Goal: Information Seeking & Learning: Check status

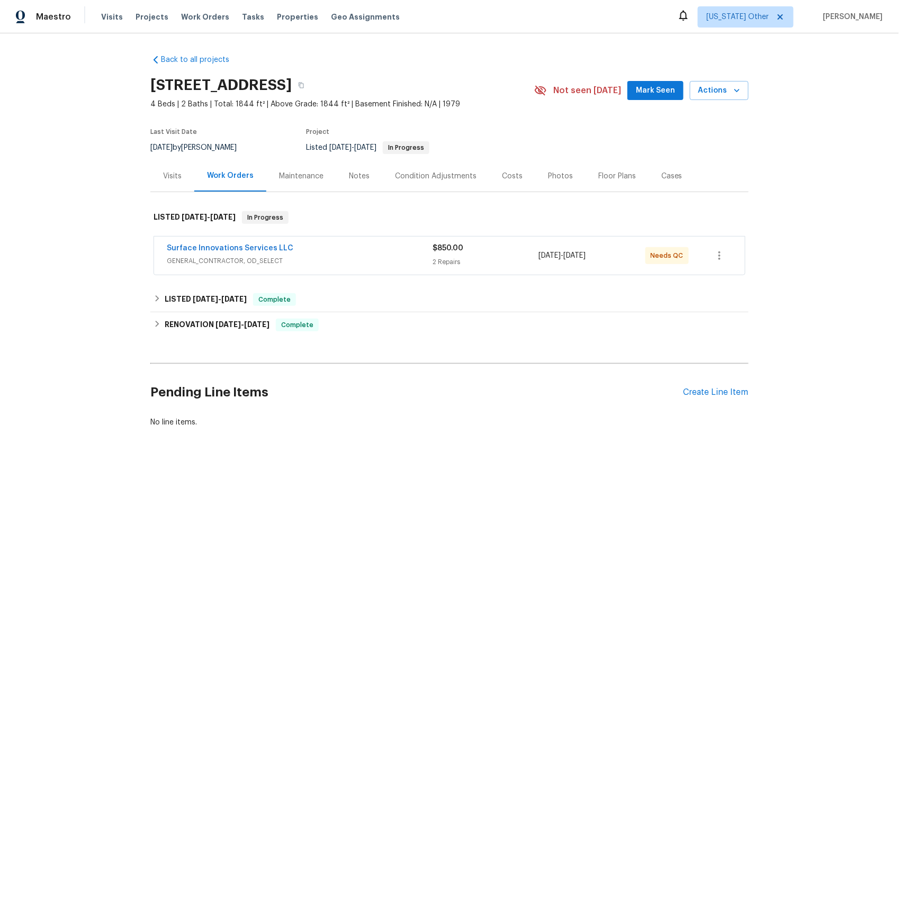
click at [213, 262] on span "GENERAL_CONTRACTOR, OD_SELECT" at bounding box center [300, 261] width 266 height 11
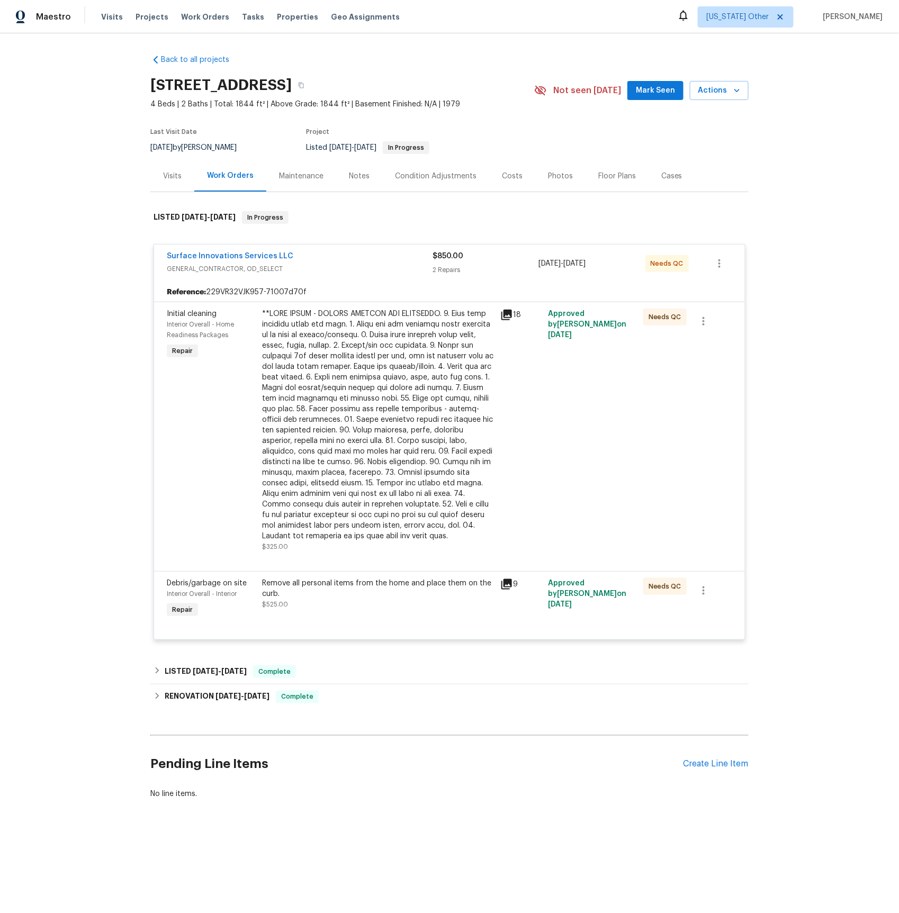
click at [171, 176] on div "Visits" at bounding box center [172, 176] width 19 height 11
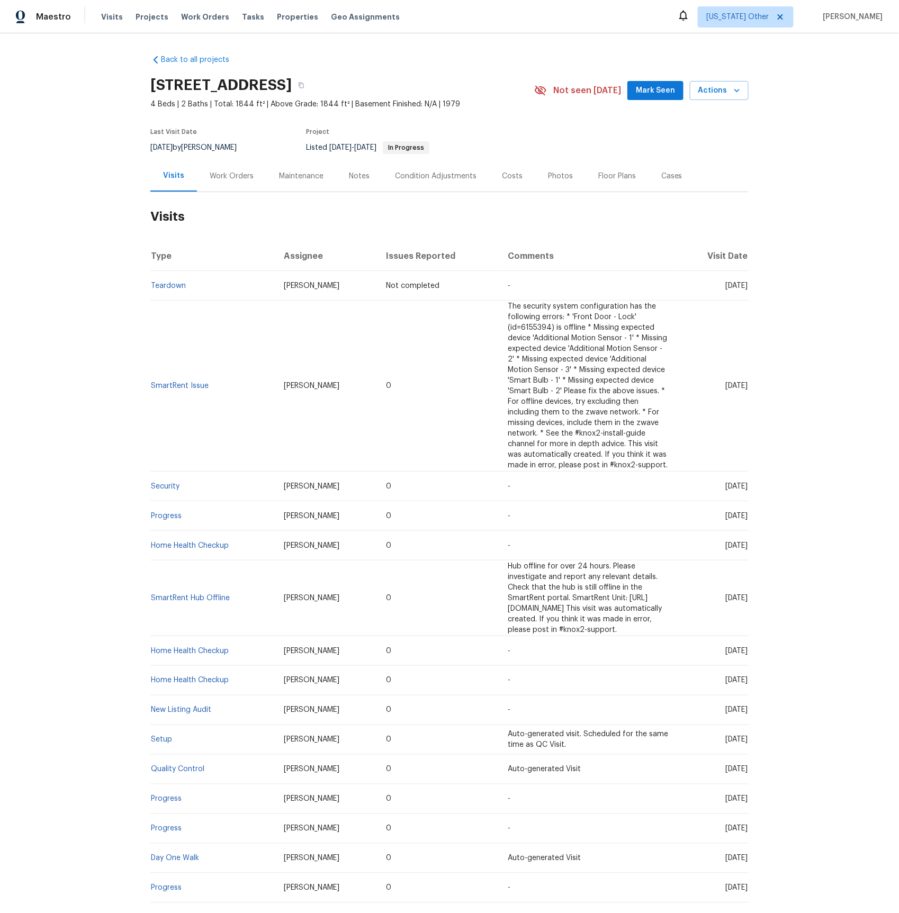
click at [226, 178] on div "Work Orders" at bounding box center [232, 176] width 44 height 11
click at [224, 178] on div "Work Orders" at bounding box center [232, 176] width 44 height 11
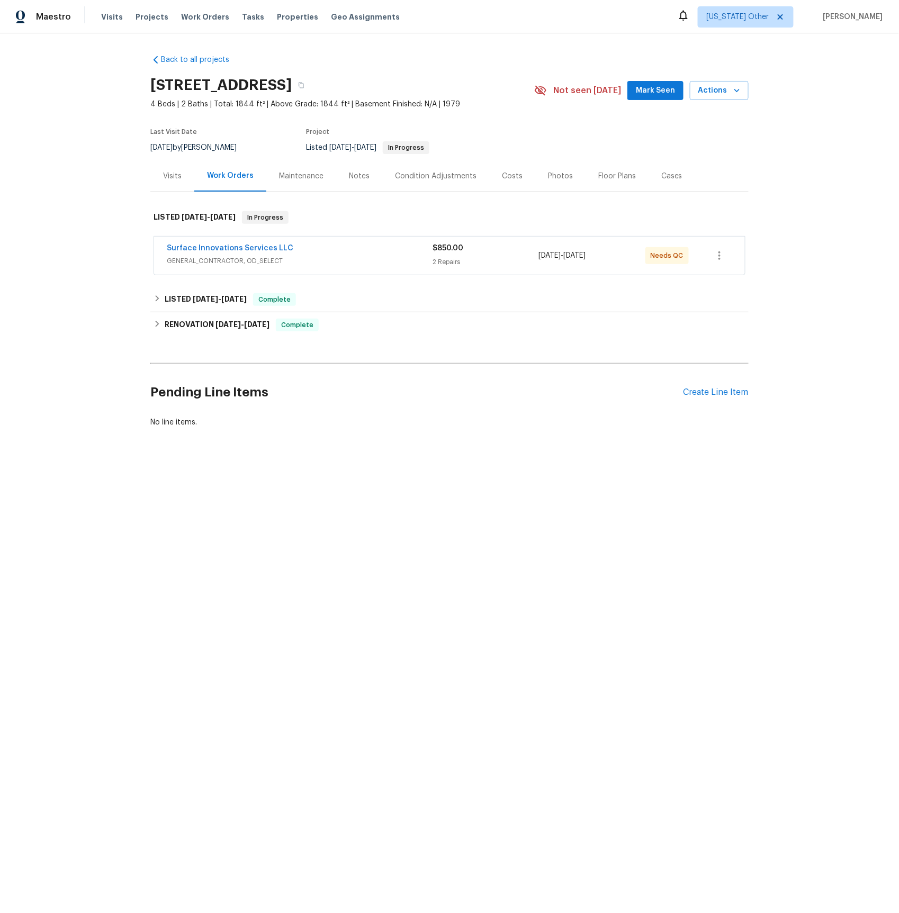
click at [177, 175] on div "Visits" at bounding box center [172, 176] width 19 height 11
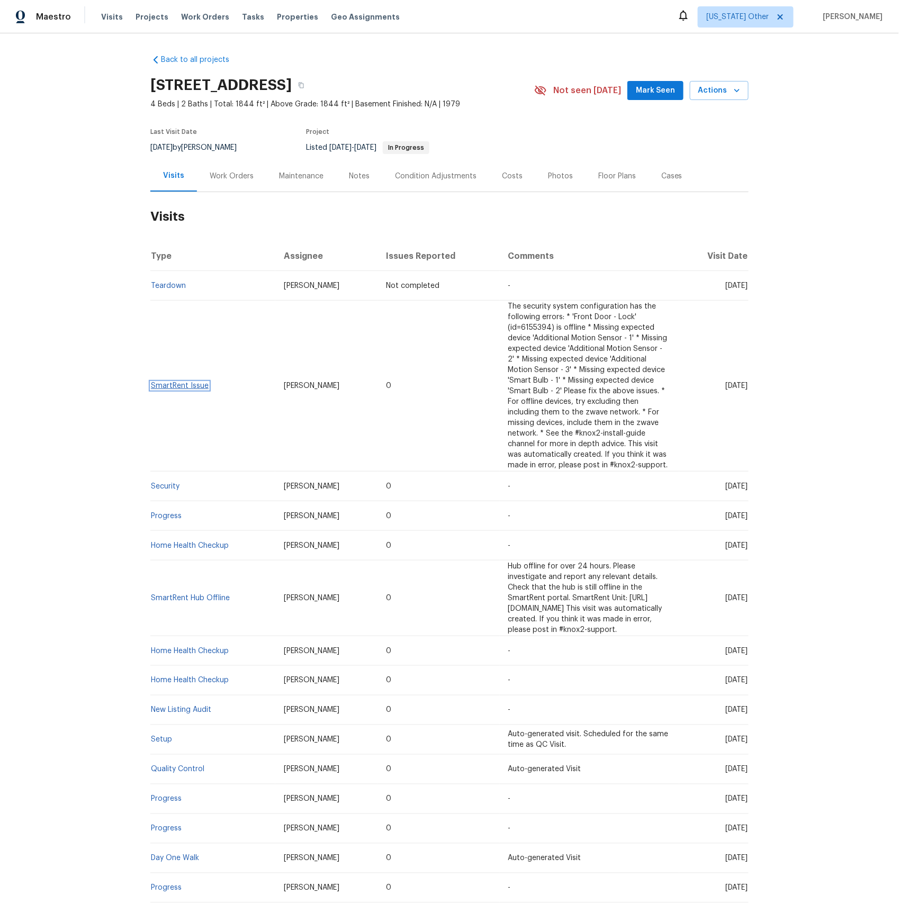
click at [175, 382] on link "SmartRent Issue" at bounding box center [180, 385] width 58 height 7
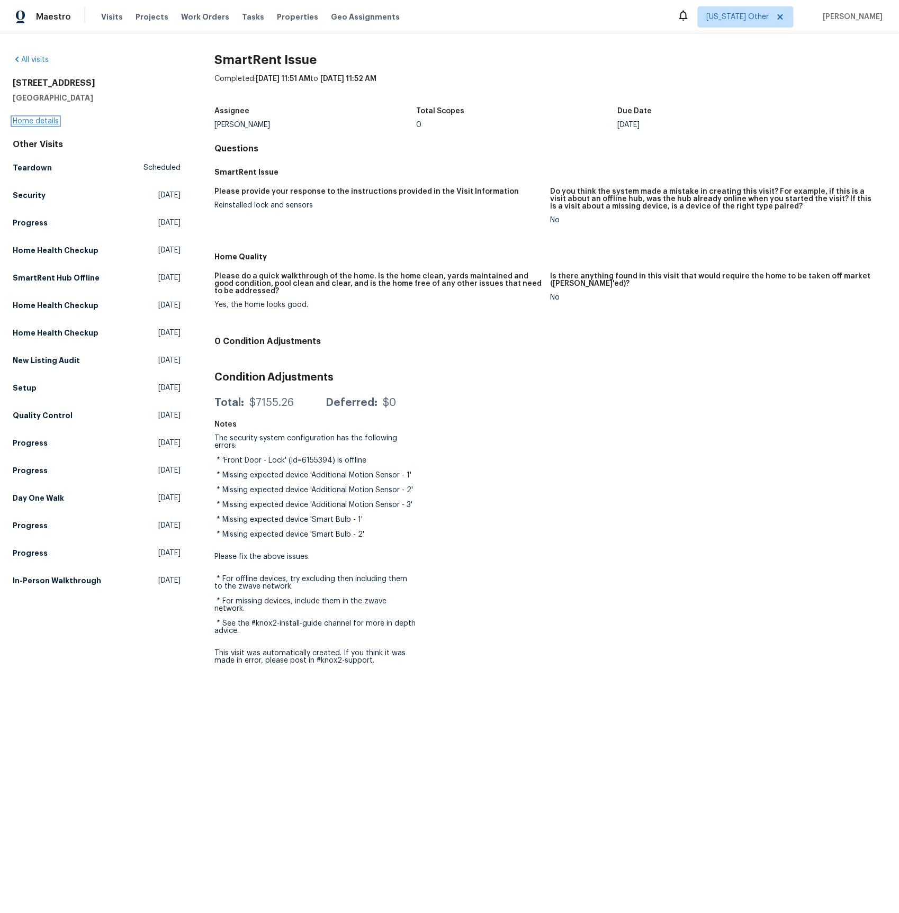
click at [43, 123] on link "Home details" at bounding box center [36, 120] width 46 height 7
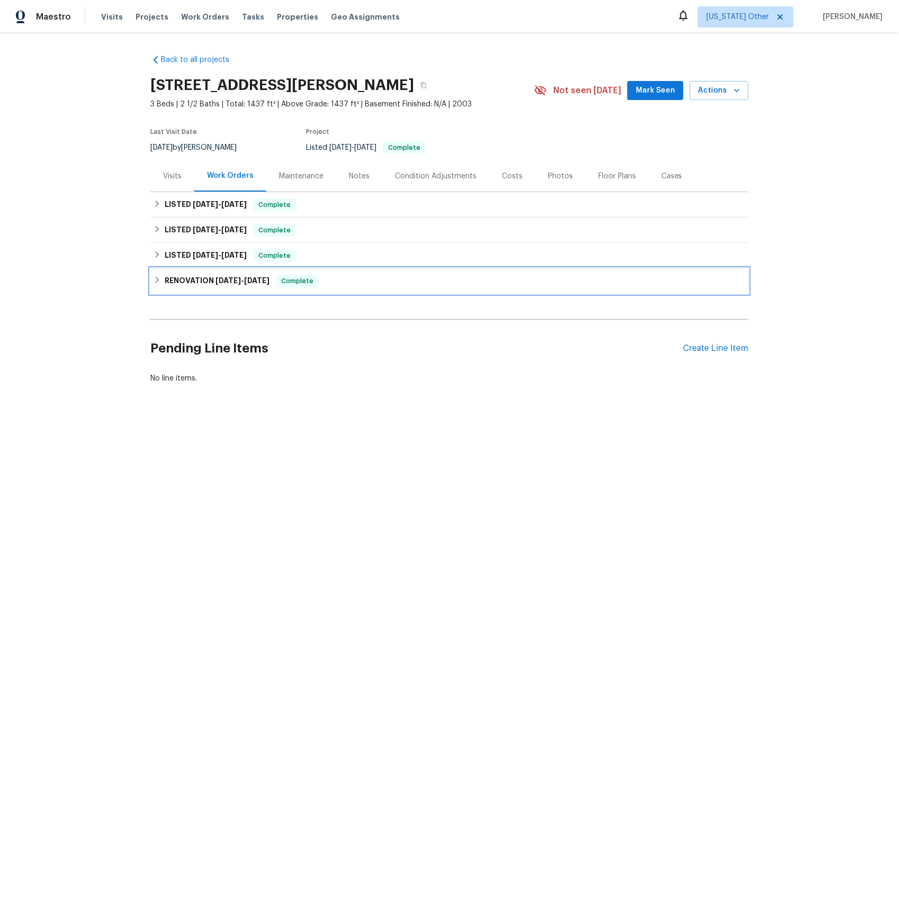
click at [177, 278] on h6 "RENOVATION [DATE] - [DATE]" at bounding box center [217, 281] width 105 height 13
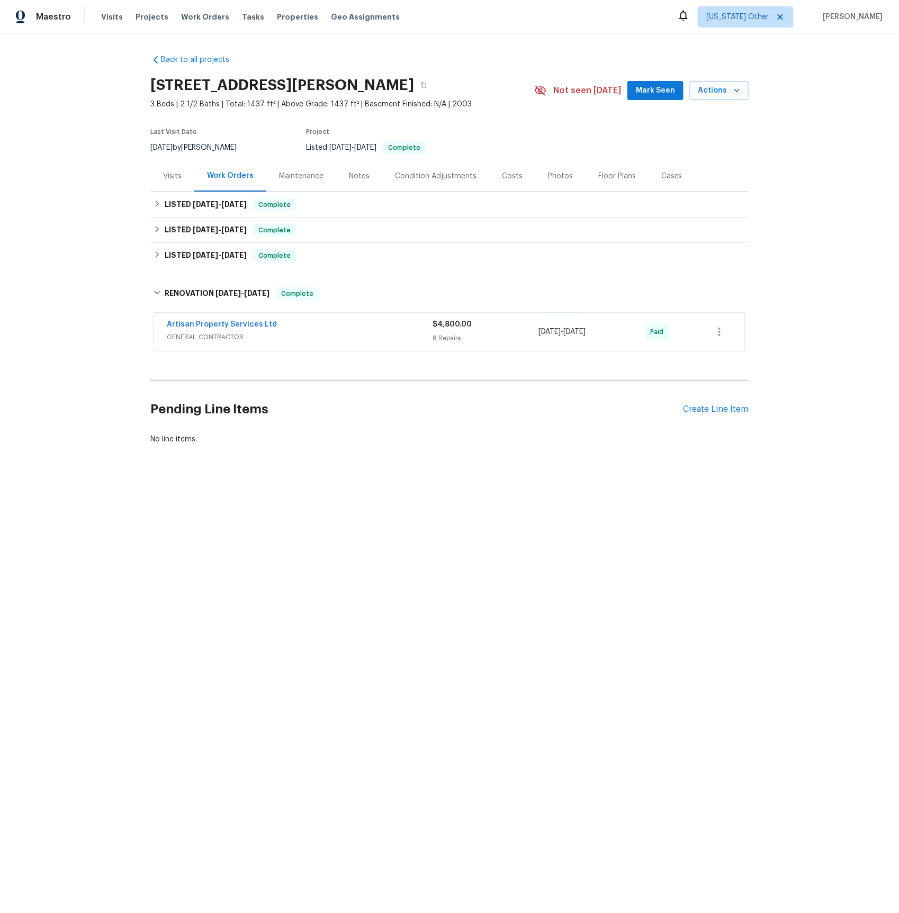
click at [207, 337] on span "GENERAL_CONTRACTOR" at bounding box center [300, 337] width 266 height 11
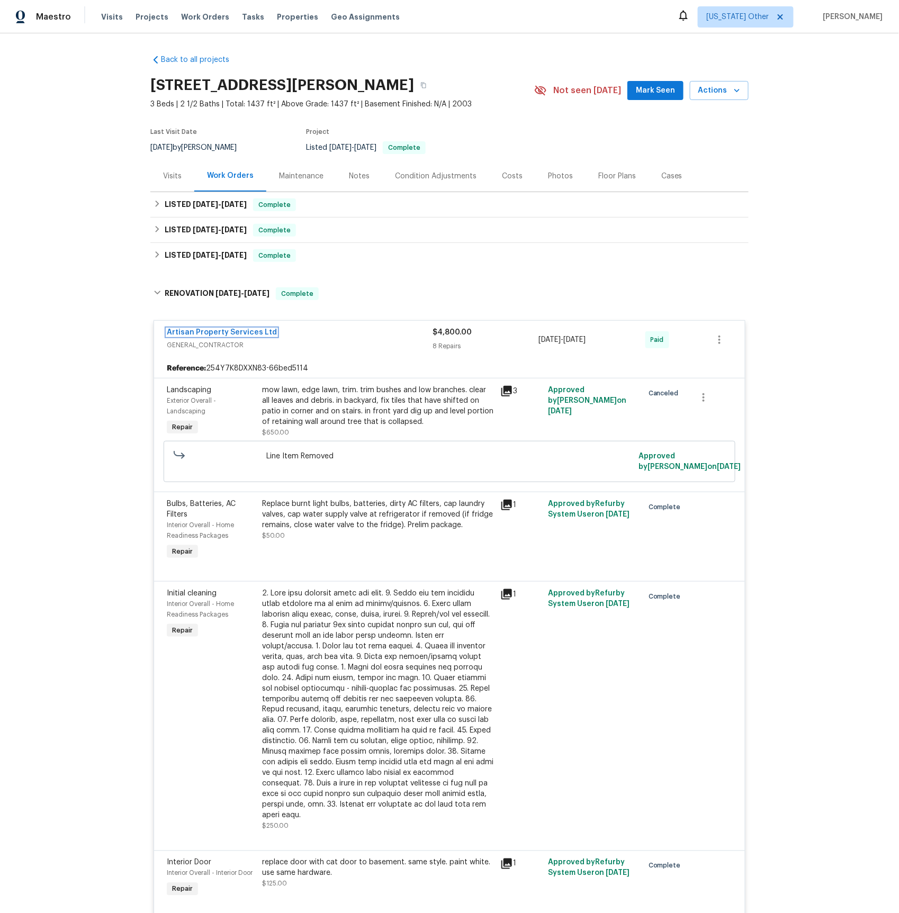
click at [233, 336] on link "Artisan Property Services Ltd" at bounding box center [222, 332] width 110 height 7
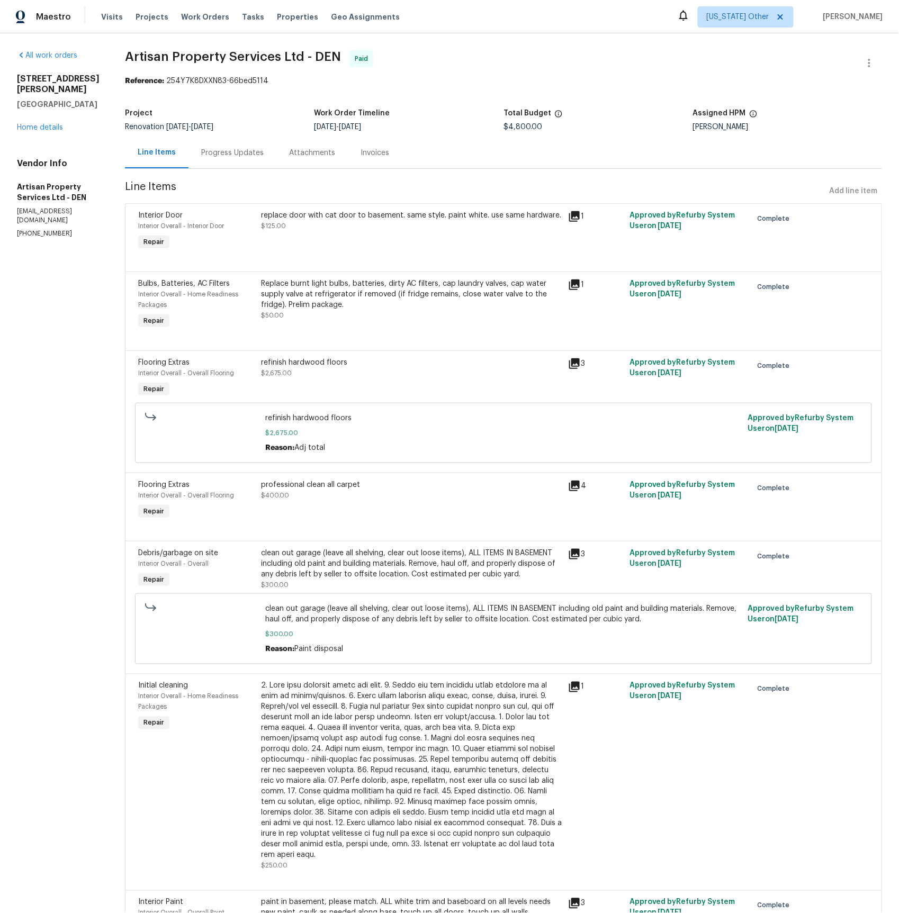
click at [360, 151] on div "Invoices" at bounding box center [374, 153] width 29 height 11
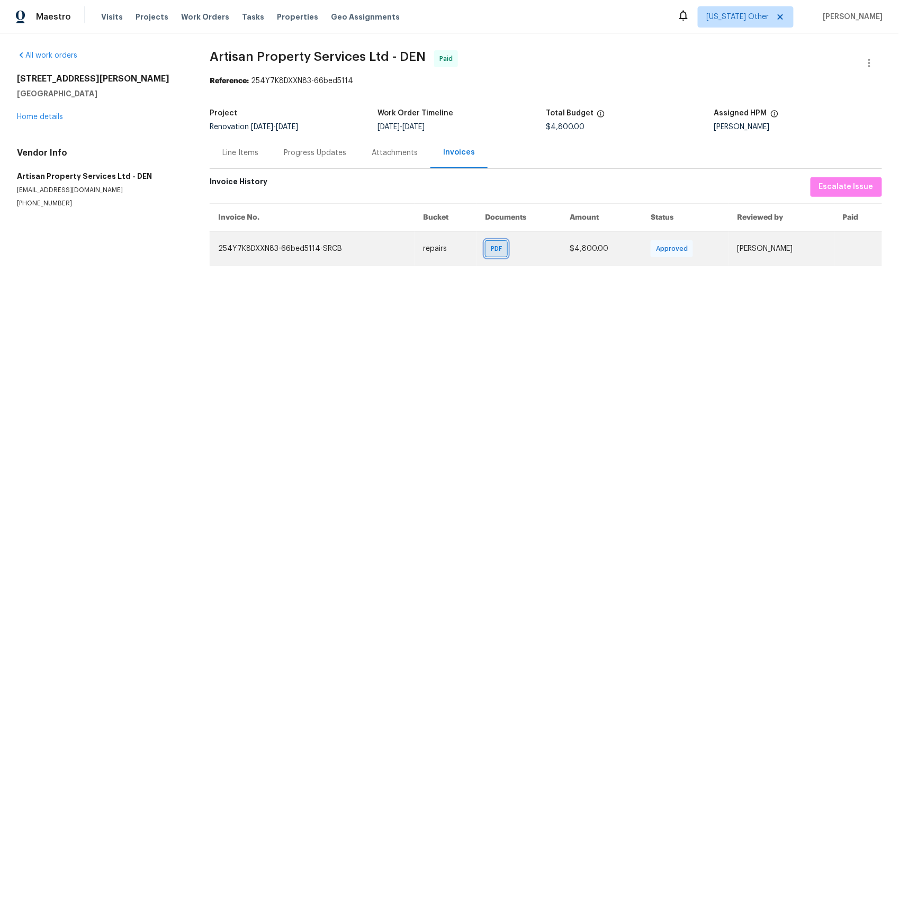
click at [496, 250] on span "PDF" at bounding box center [498, 248] width 15 height 11
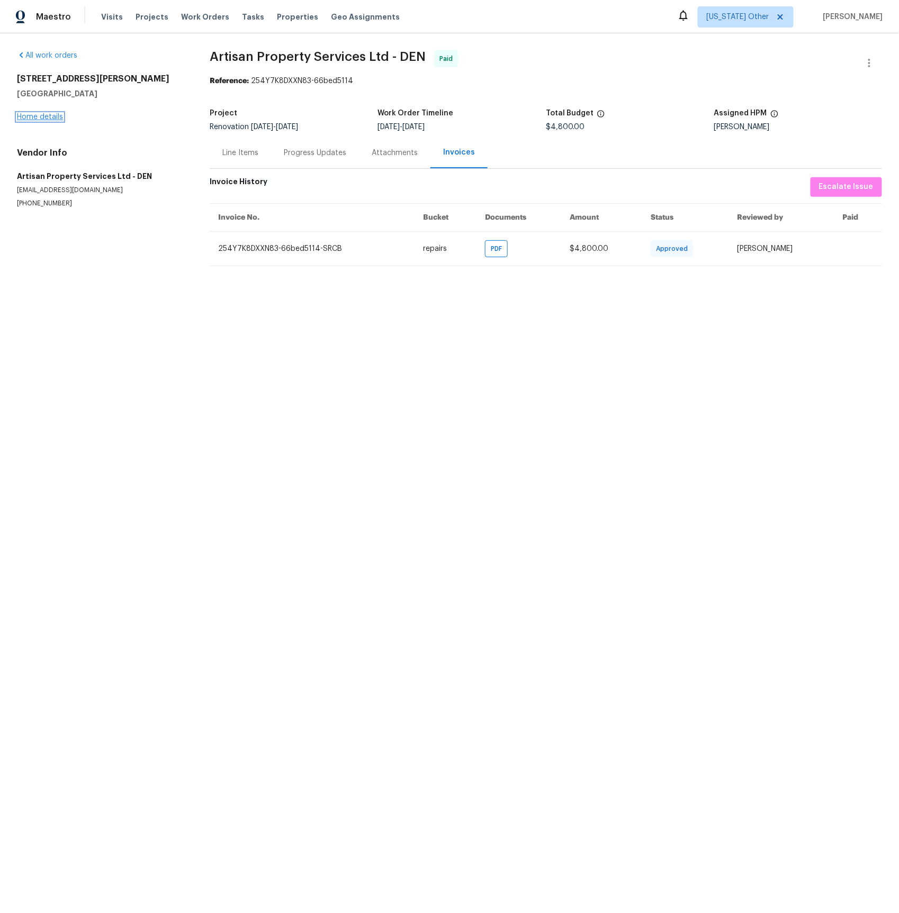
click at [35, 115] on link "Home details" at bounding box center [40, 116] width 46 height 7
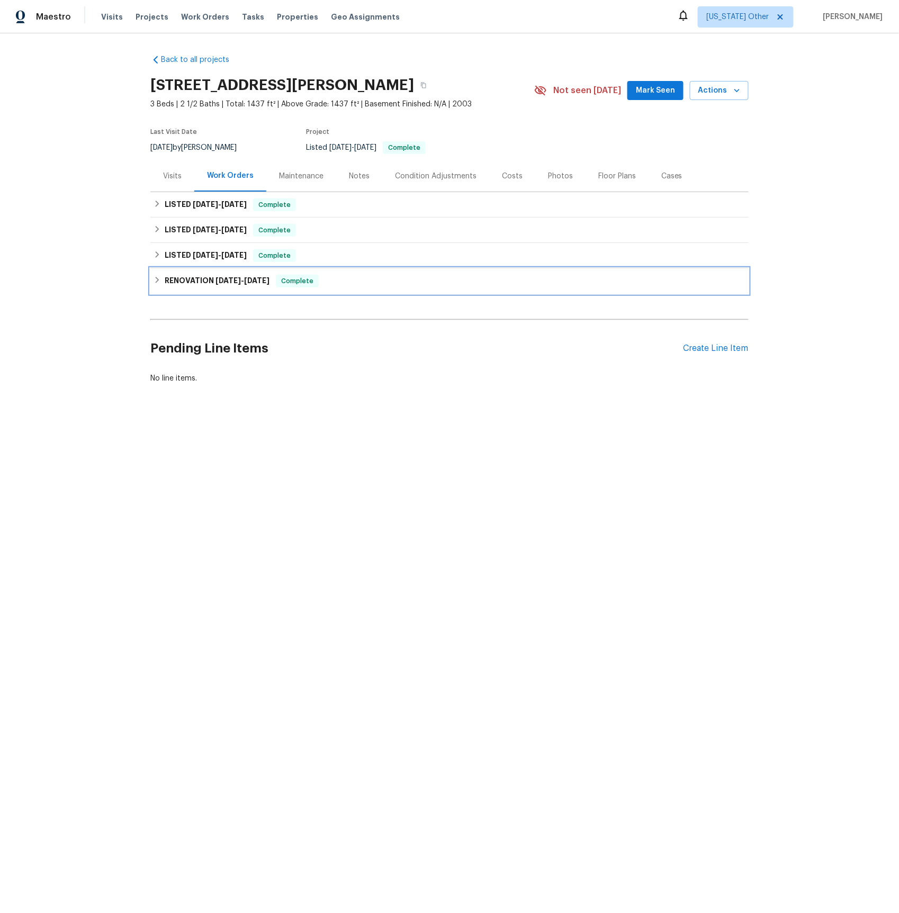
drag, startPoint x: 196, startPoint y: 277, endPoint x: 197, endPoint y: 270, distance: 7.1
click at [196, 277] on h6 "RENOVATION [DATE] - [DATE]" at bounding box center [217, 281] width 105 height 13
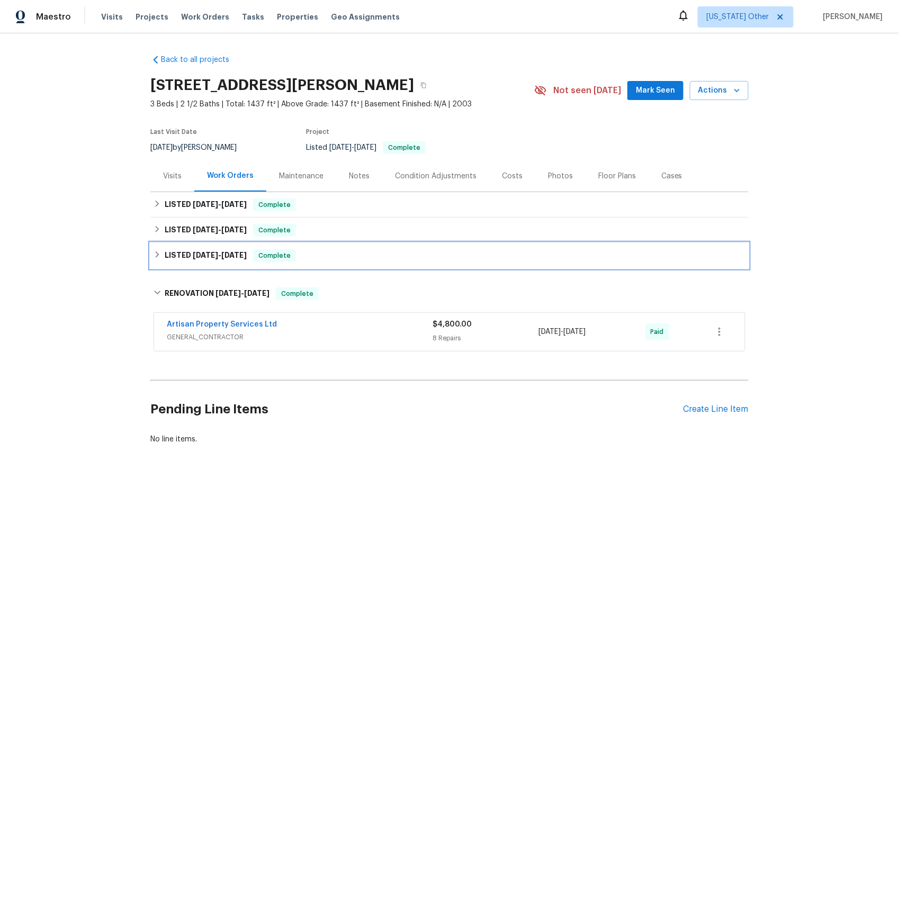
click at [196, 255] on span "[DATE]" at bounding box center [205, 254] width 25 height 7
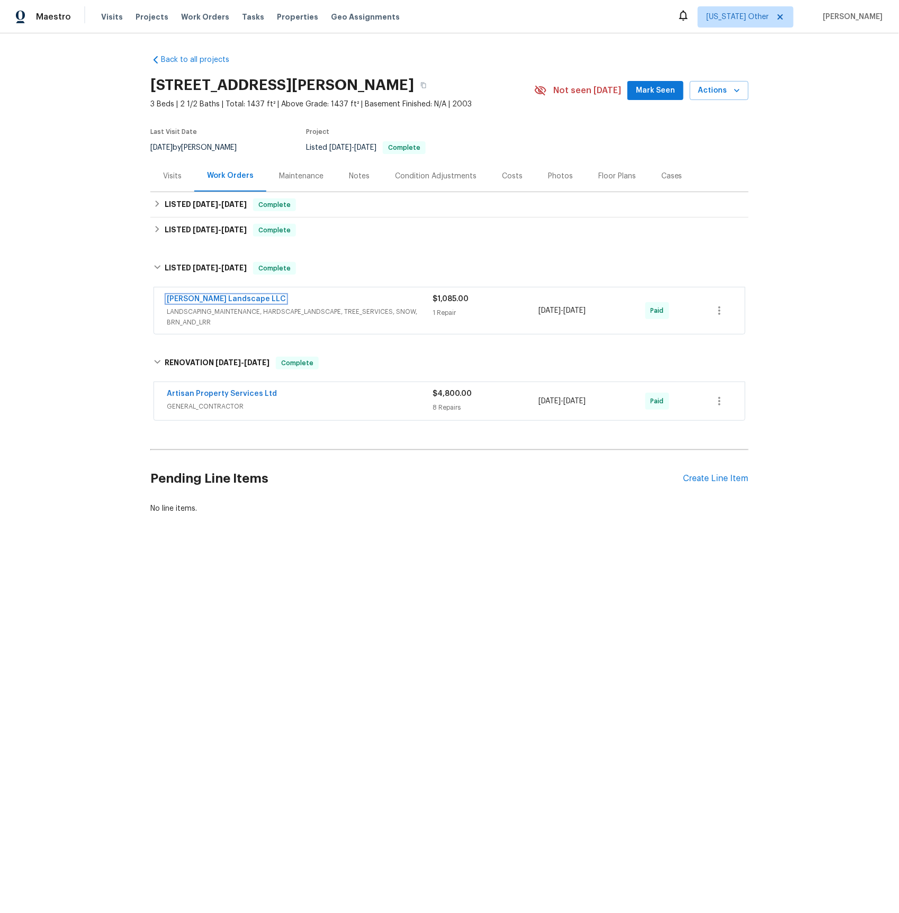
click at [202, 301] on link "[PERSON_NAME] Landscape LLC" at bounding box center [226, 298] width 119 height 7
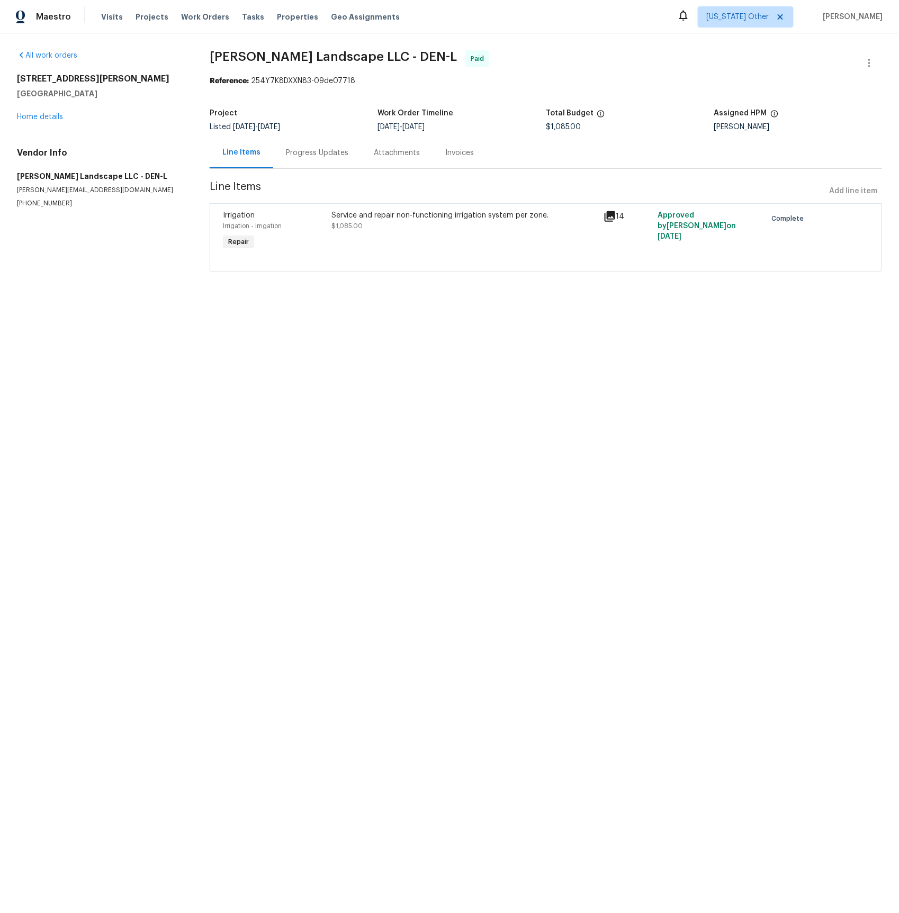
click at [457, 158] on div "Invoices" at bounding box center [459, 152] width 54 height 31
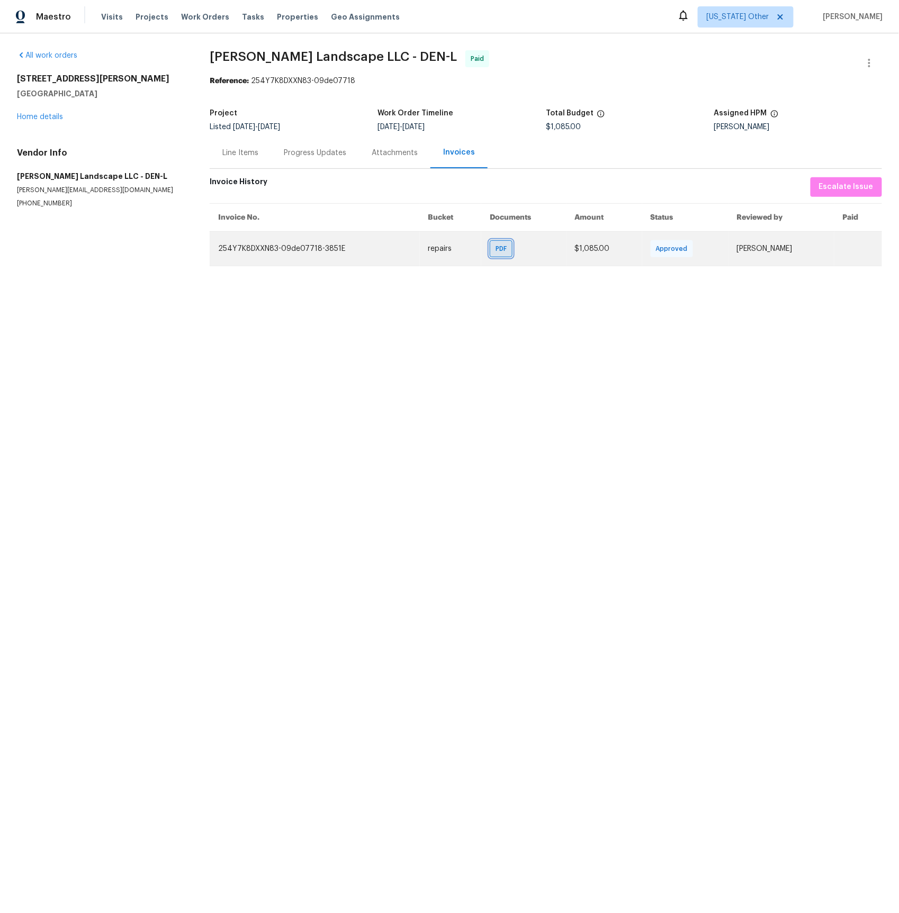
click at [495, 248] on span "PDF" at bounding box center [502, 248] width 15 height 11
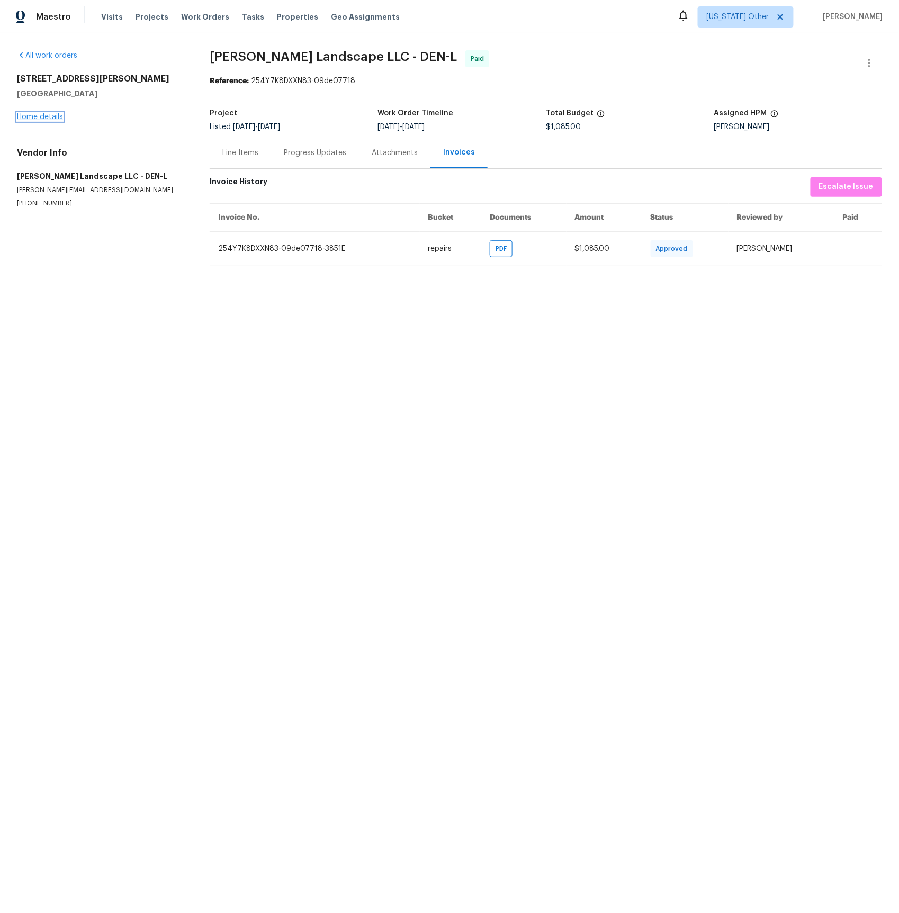
click at [50, 118] on link "Home details" at bounding box center [40, 116] width 46 height 7
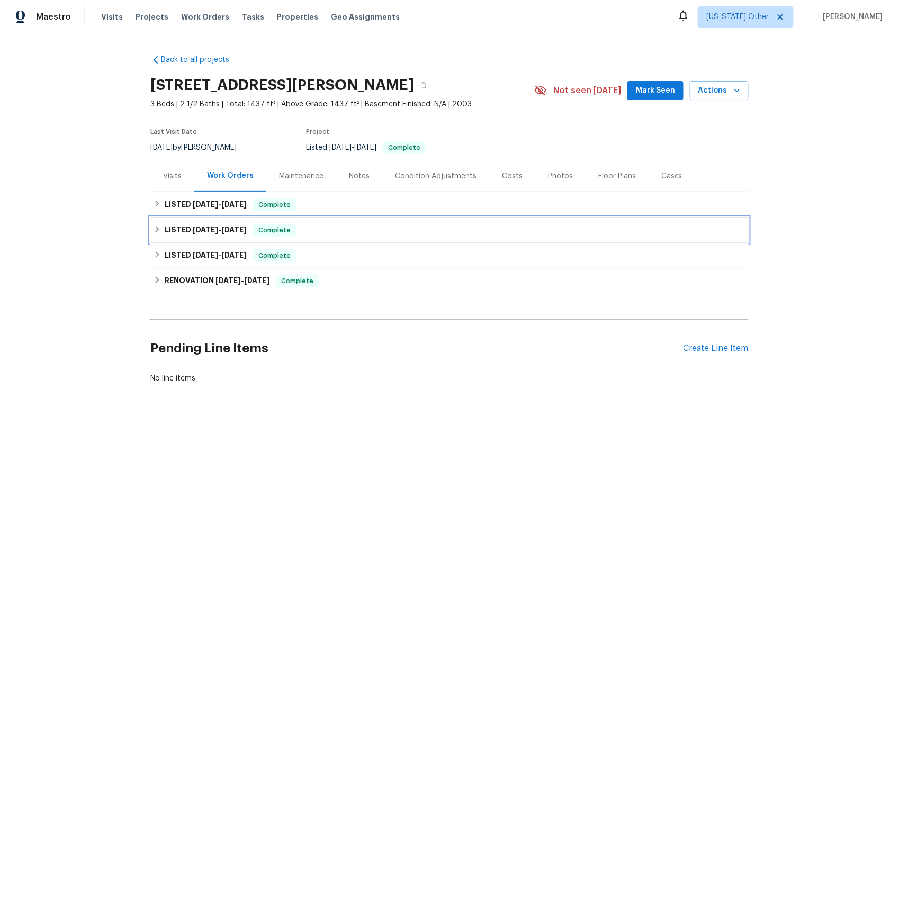
click at [212, 232] on span "[DATE]" at bounding box center [205, 229] width 25 height 7
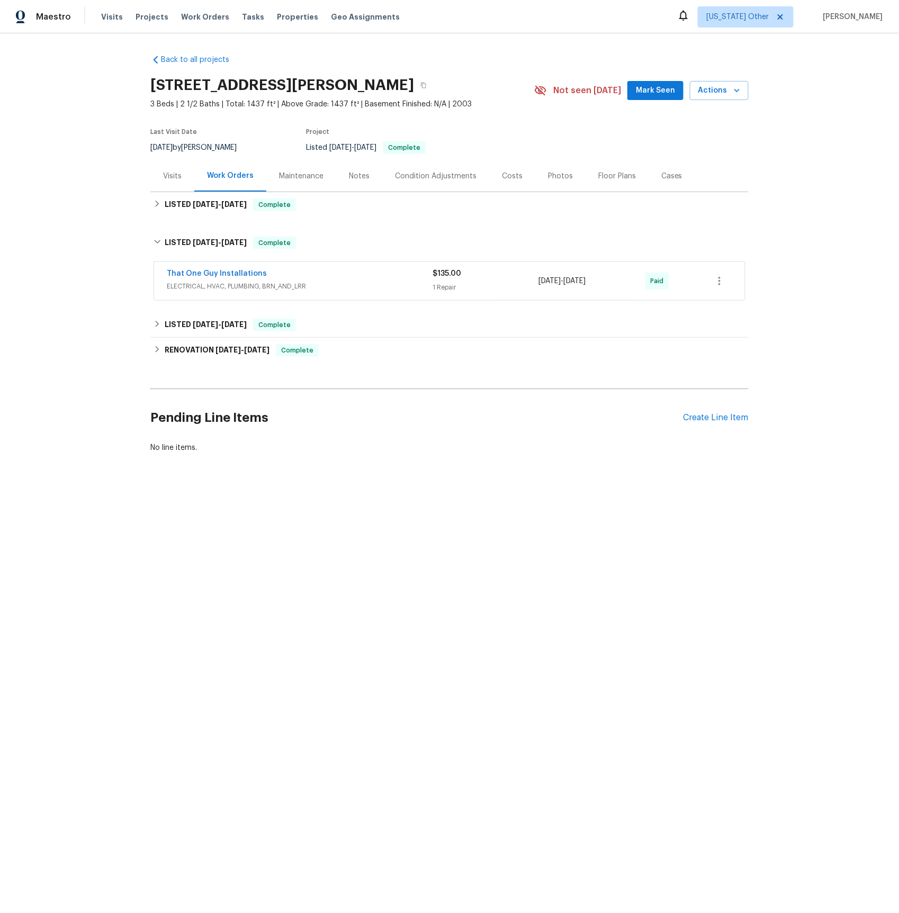
click at [243, 282] on span "ELECTRICAL, HVAC, PLUMBING, BRN_AND_LRR" at bounding box center [300, 286] width 266 height 11
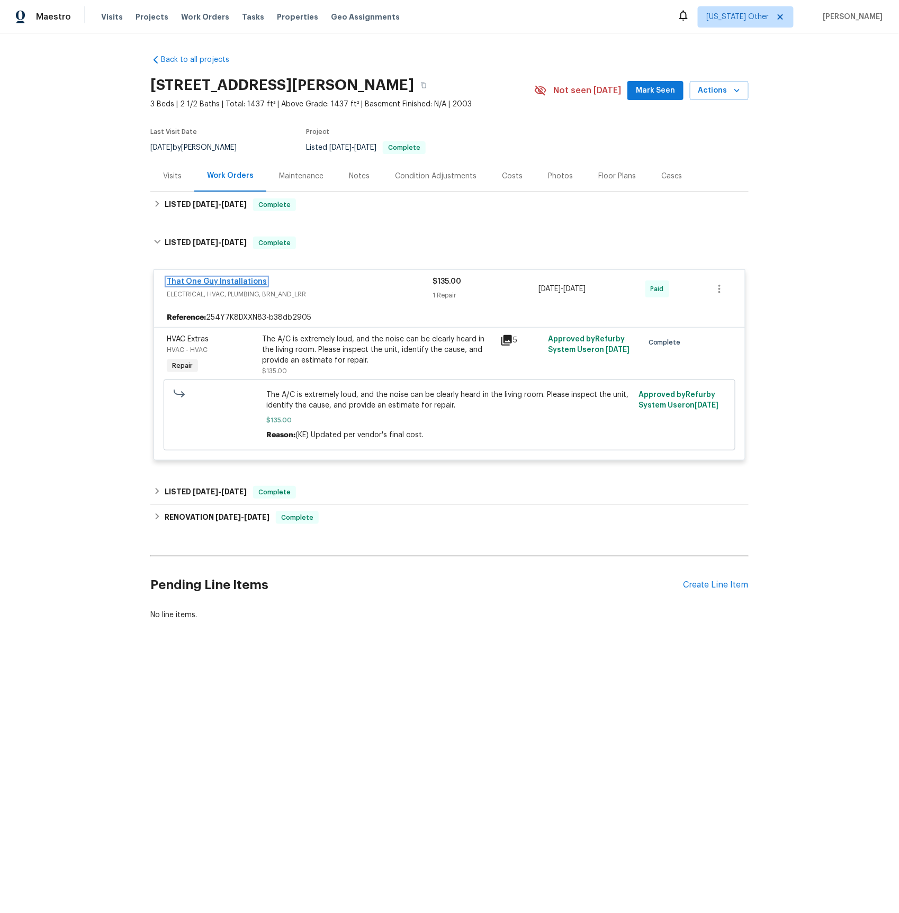
click at [231, 280] on link "That One Guy Installations" at bounding box center [217, 281] width 100 height 7
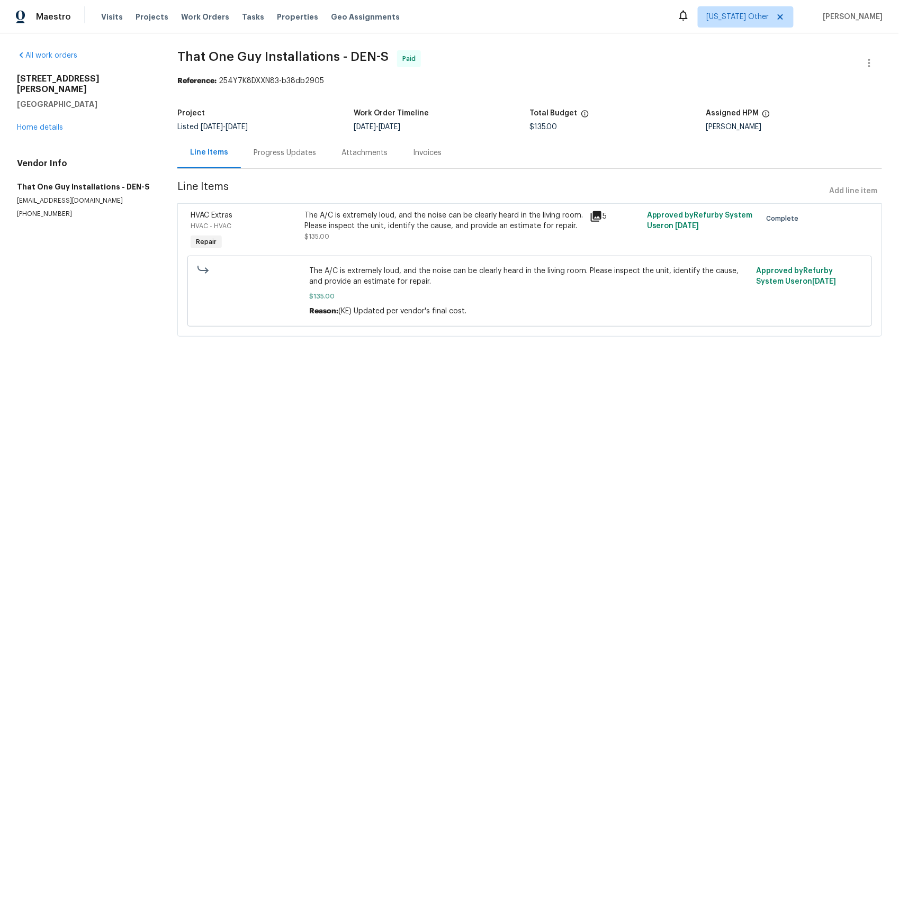
click at [426, 152] on div "Invoices" at bounding box center [427, 153] width 29 height 11
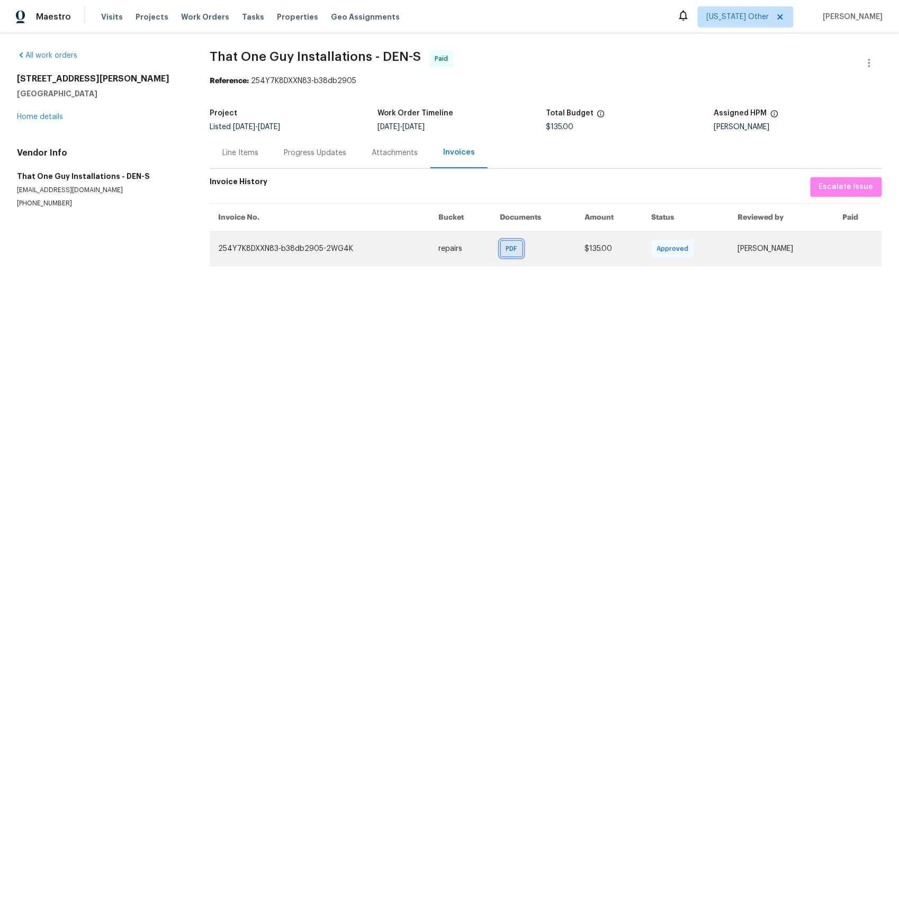
click at [506, 248] on span "PDF" at bounding box center [513, 248] width 15 height 11
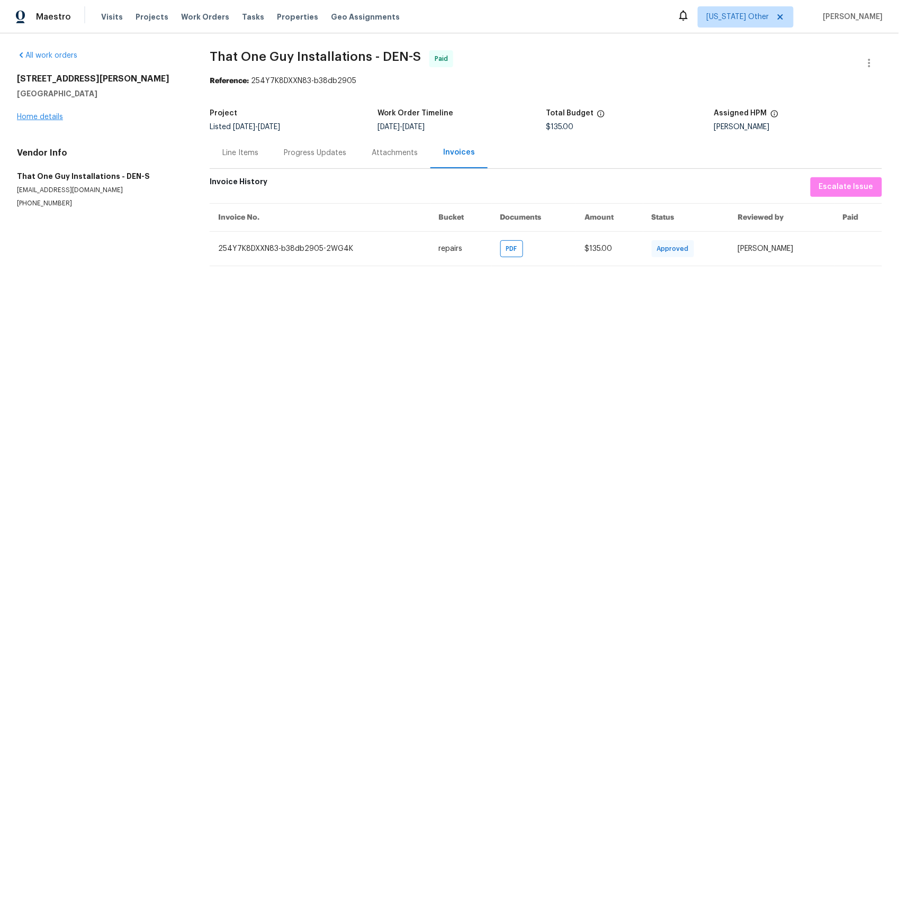
click at [50, 116] on link "Home details" at bounding box center [40, 116] width 46 height 7
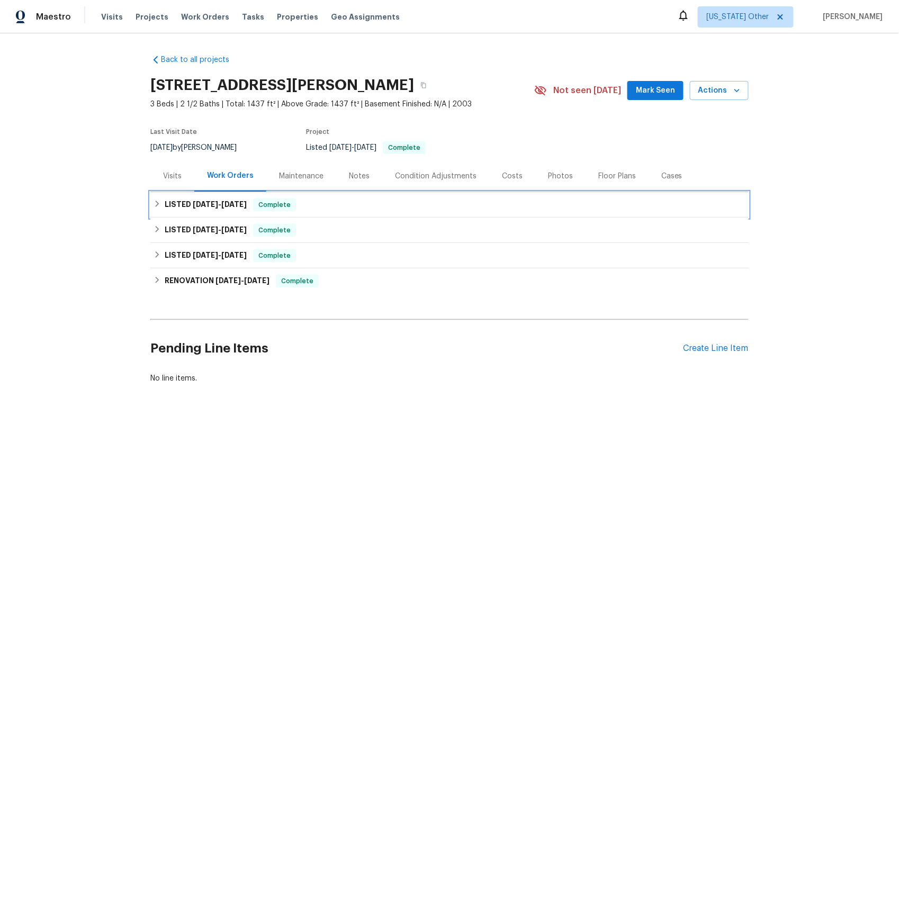
click at [220, 205] on span "[DATE] - [DATE]" at bounding box center [220, 204] width 54 height 7
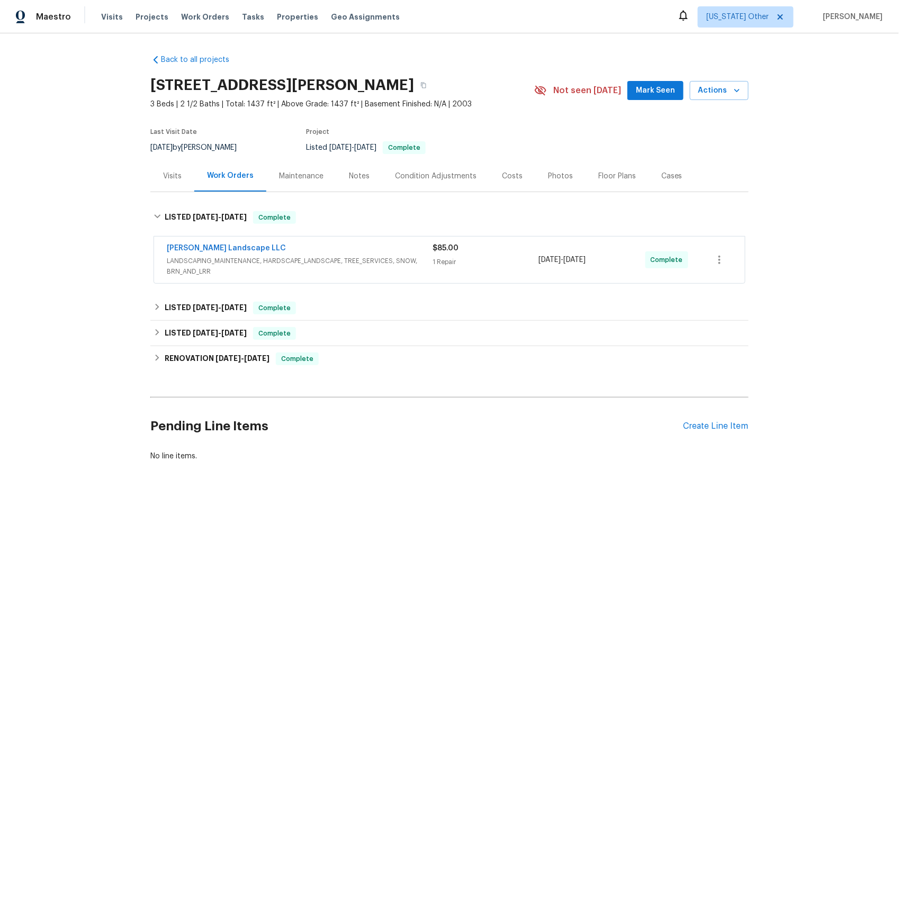
click at [208, 262] on span "LANDSCAPING_MAINTENANCE, HARDSCAPE_LANDSCAPE, TREE_SERVICES, SNOW, BRN_AND_LRR" at bounding box center [300, 266] width 266 height 21
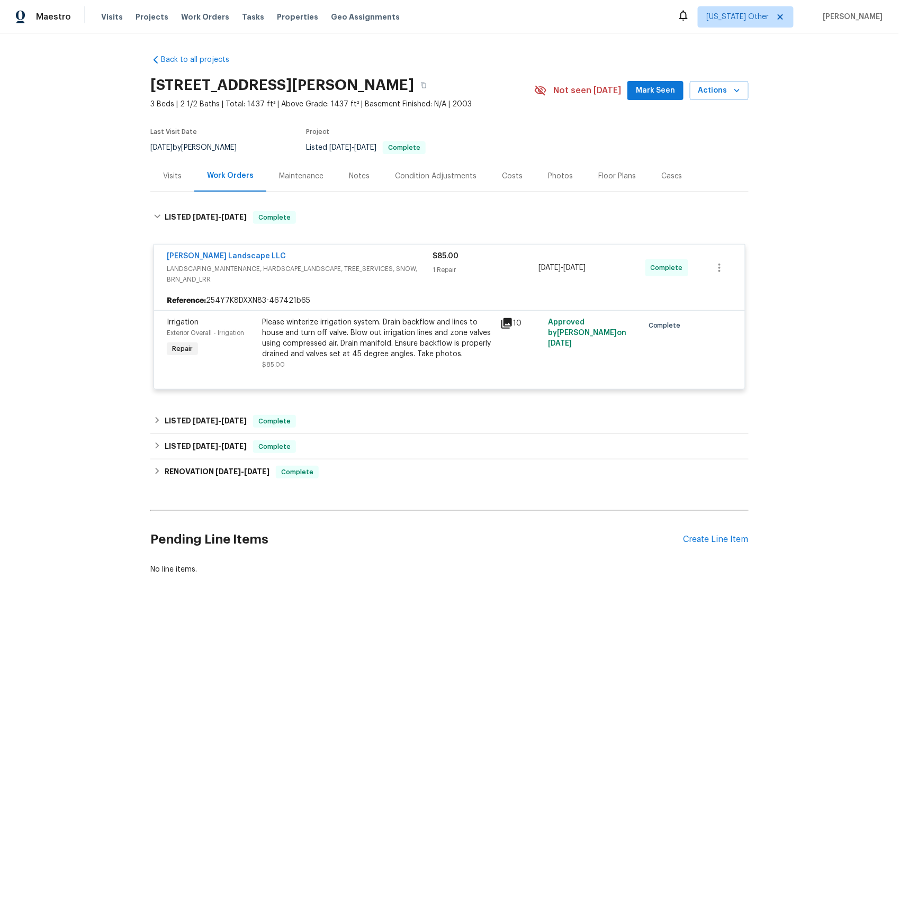
click at [175, 173] on div "Visits" at bounding box center [172, 176] width 19 height 11
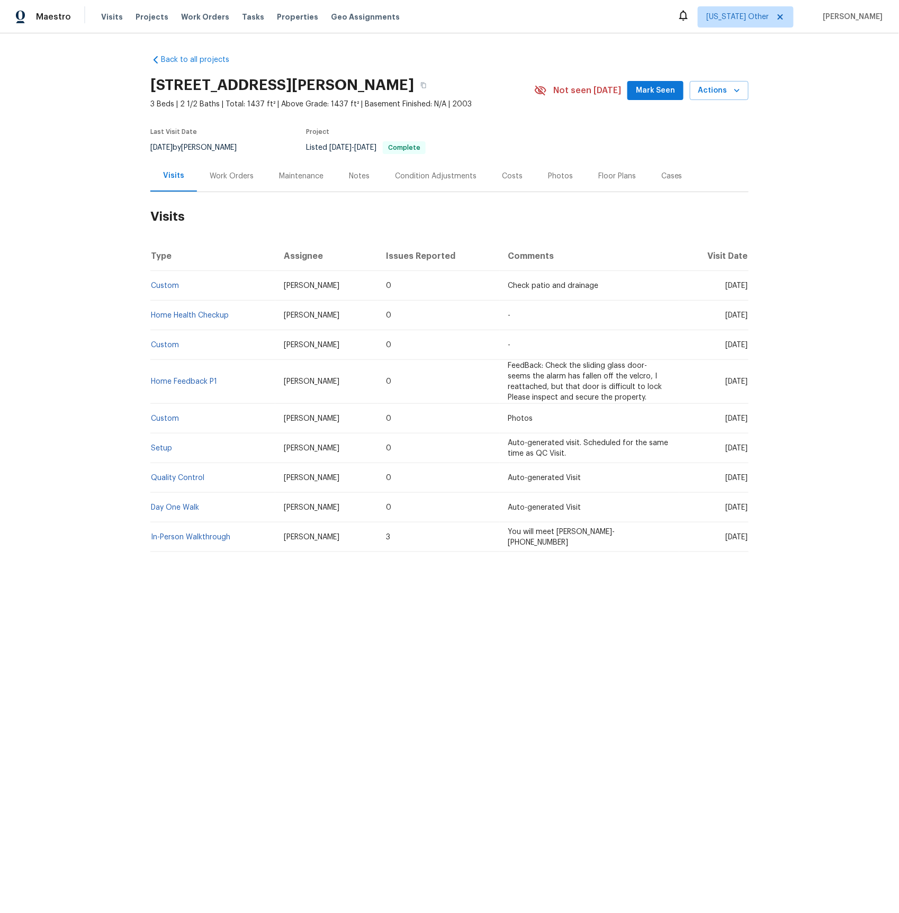
drag, startPoint x: 216, startPoint y: 183, endPoint x: 226, endPoint y: 189, distance: 11.4
click at [216, 183] on div "Work Orders" at bounding box center [231, 175] width 69 height 31
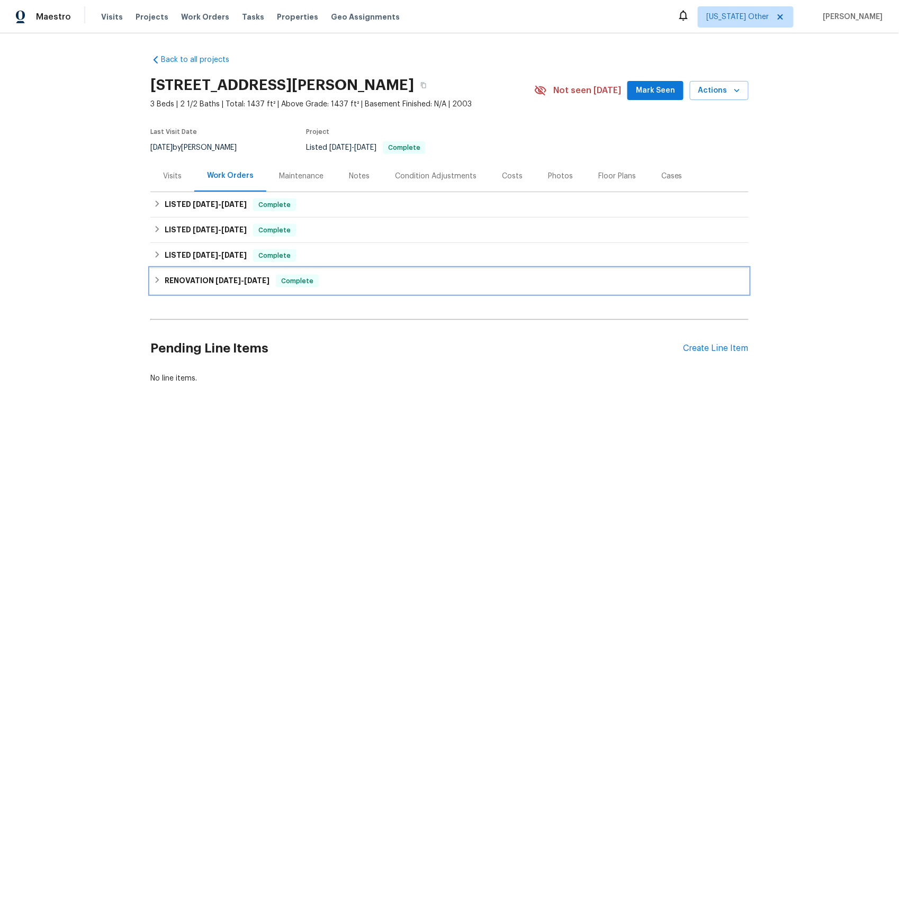
click at [227, 275] on h6 "RENOVATION [DATE] - [DATE]" at bounding box center [217, 281] width 105 height 13
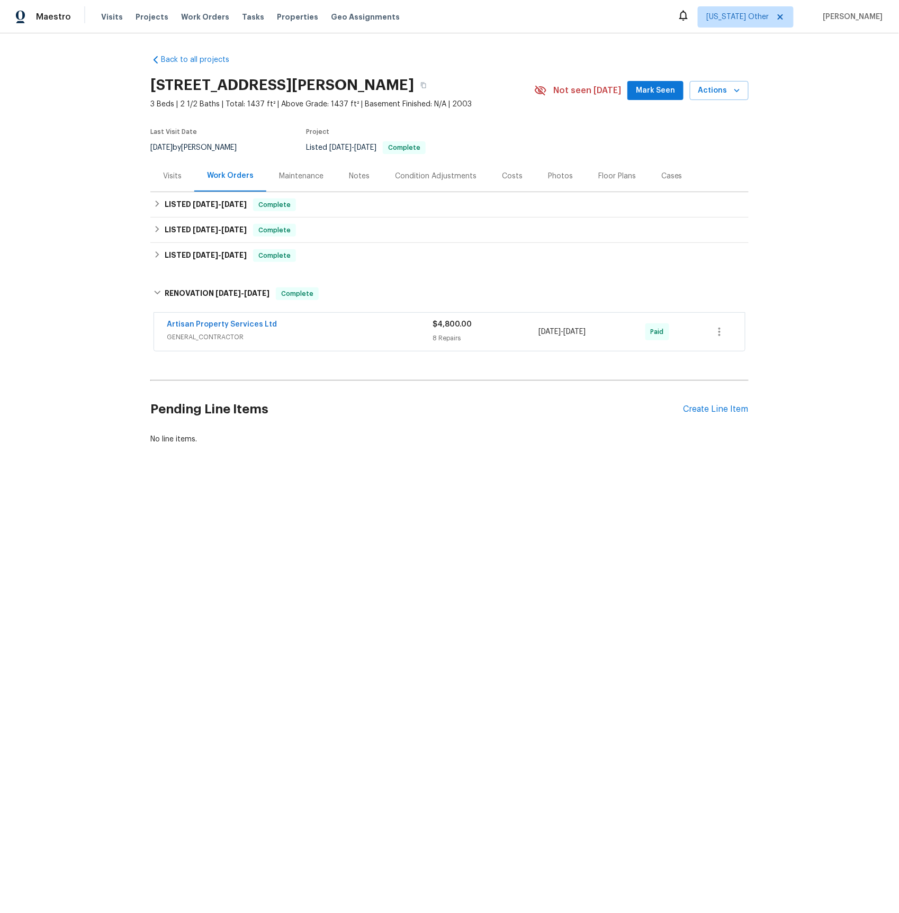
click at [220, 340] on span "GENERAL_CONTRACTOR" at bounding box center [300, 337] width 266 height 11
